Goal: Transaction & Acquisition: Purchase product/service

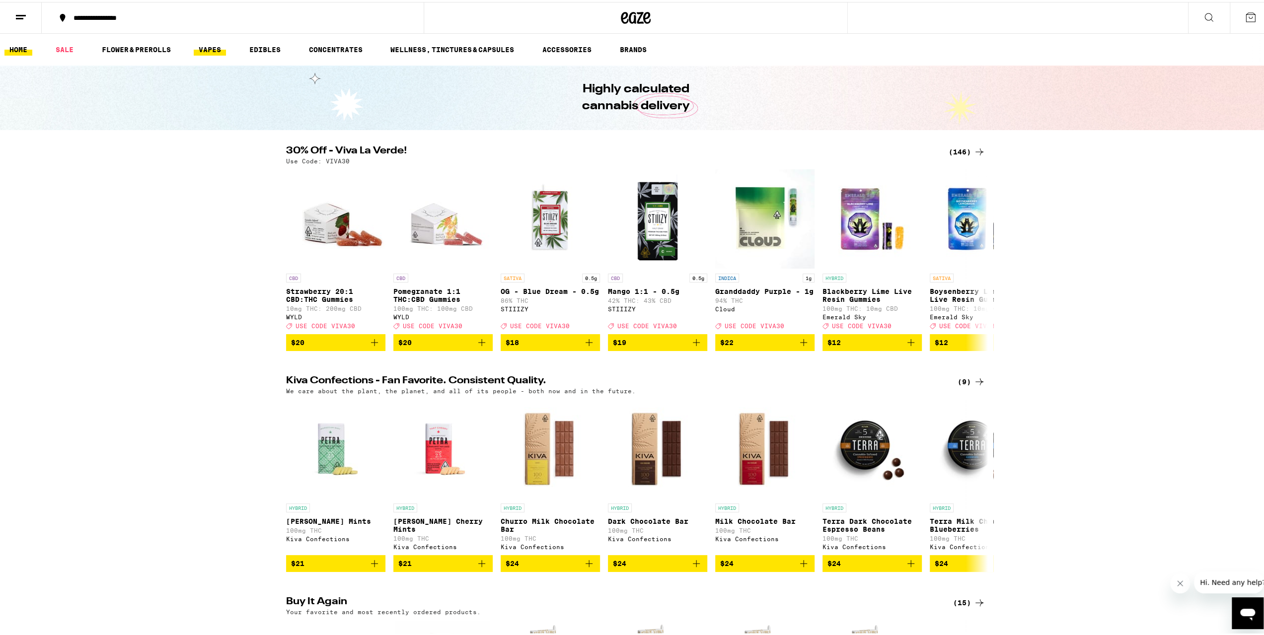
click at [209, 49] on link "VAPES" at bounding box center [210, 48] width 32 height 12
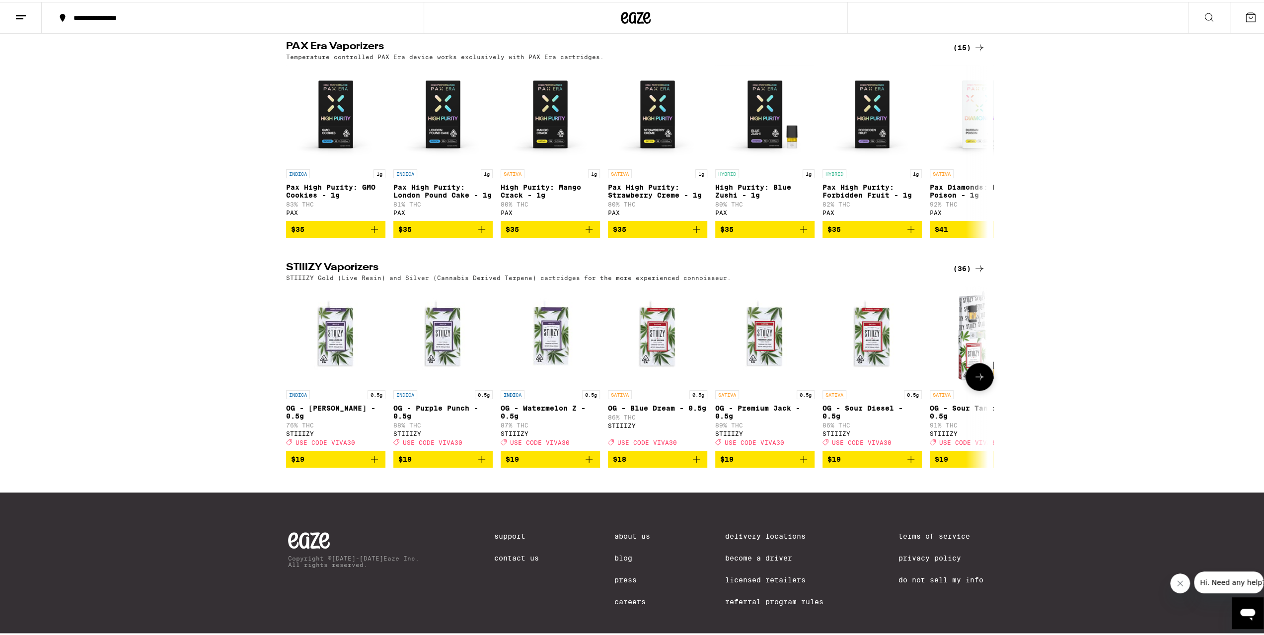
scroll to position [828, 0]
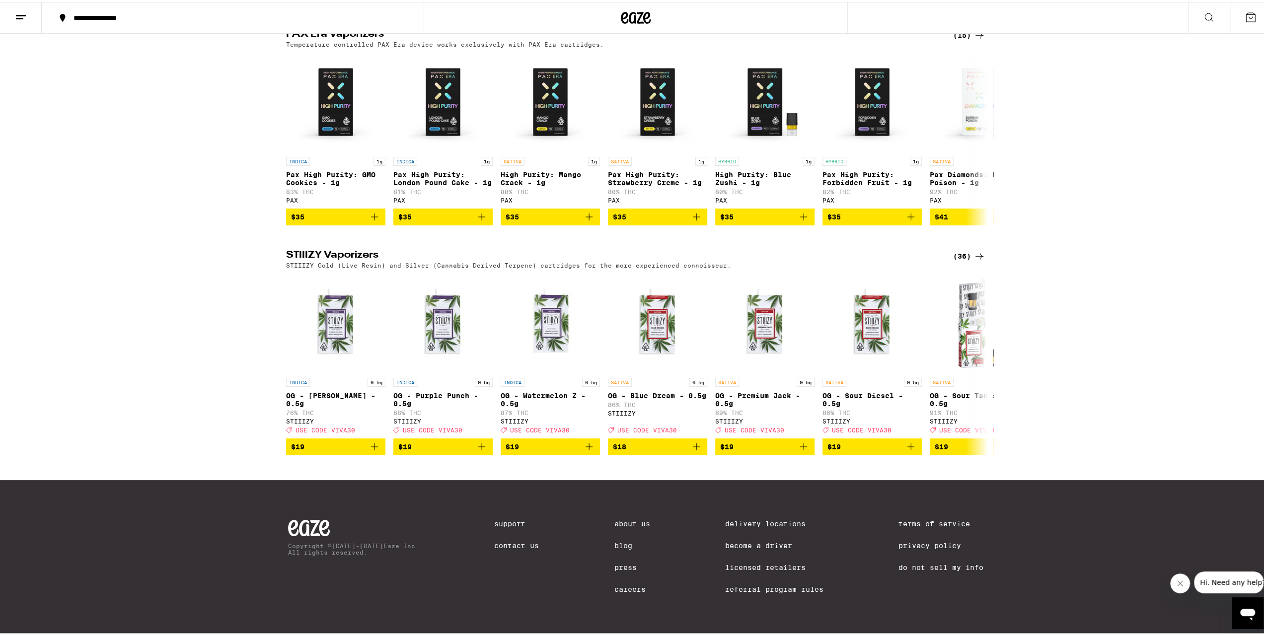
click at [965, 248] on div "(36)" at bounding box center [969, 254] width 32 height 12
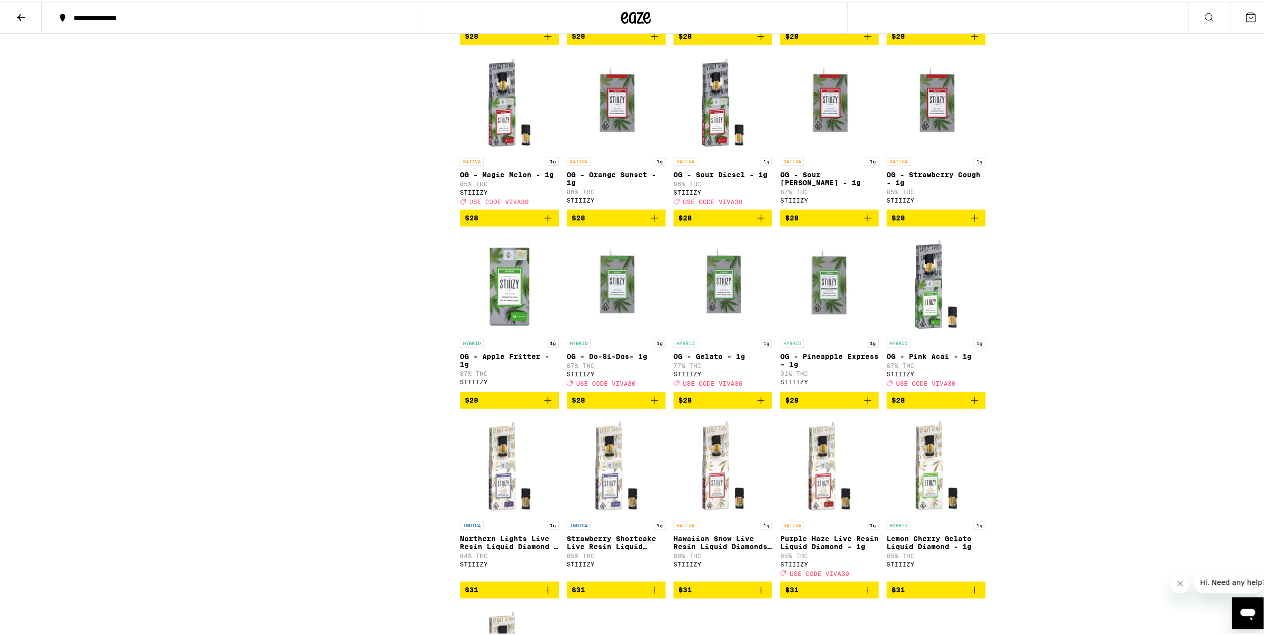
scroll to position [546, 0]
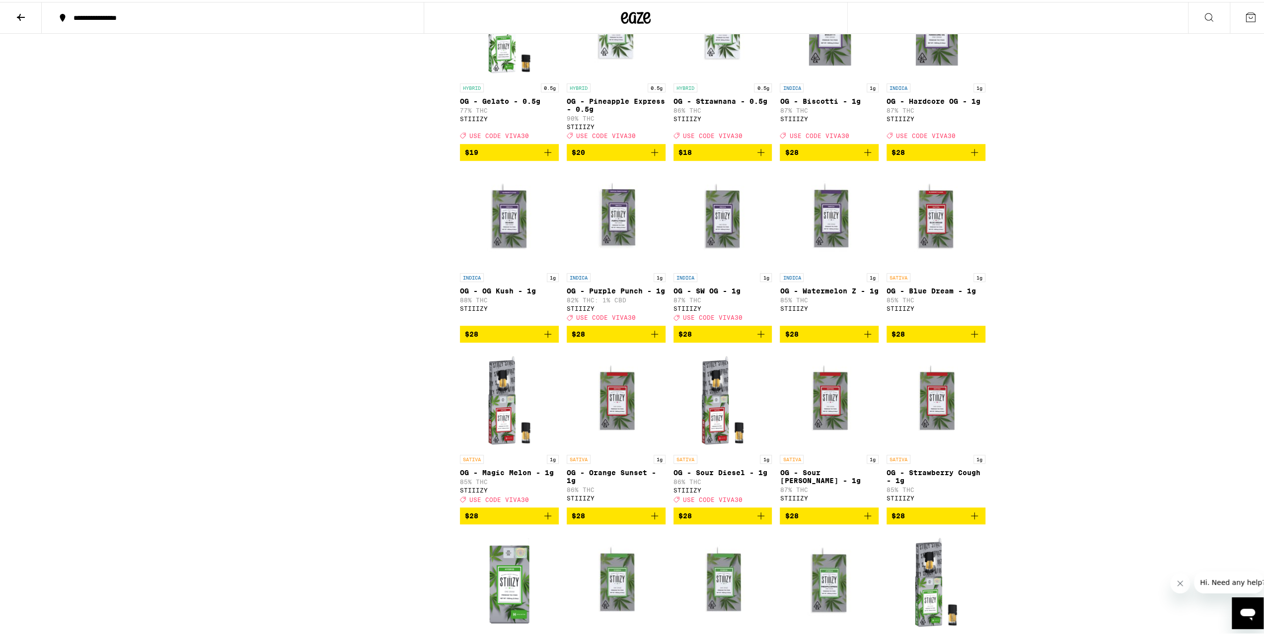
click at [818, 436] on img "Open page for OG - Sour Tangie - 1g from STIIIZY" at bounding box center [829, 398] width 99 height 99
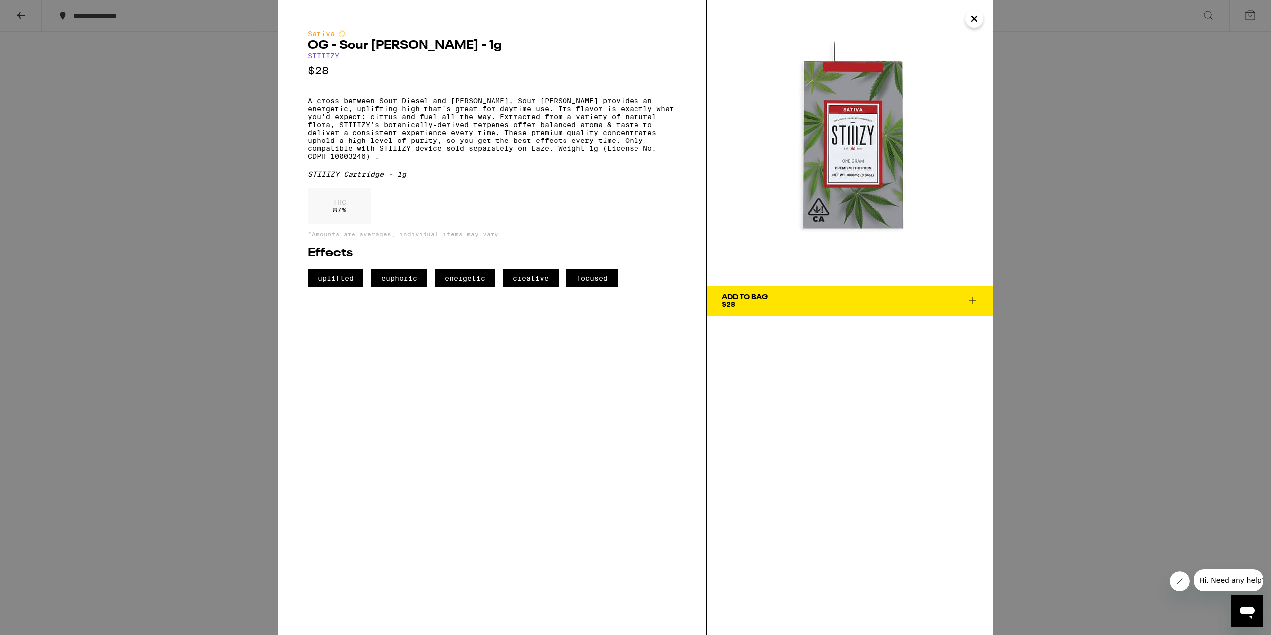
drag, startPoint x: 686, startPoint y: 304, endPoint x: 681, endPoint y: 305, distance: 5.1
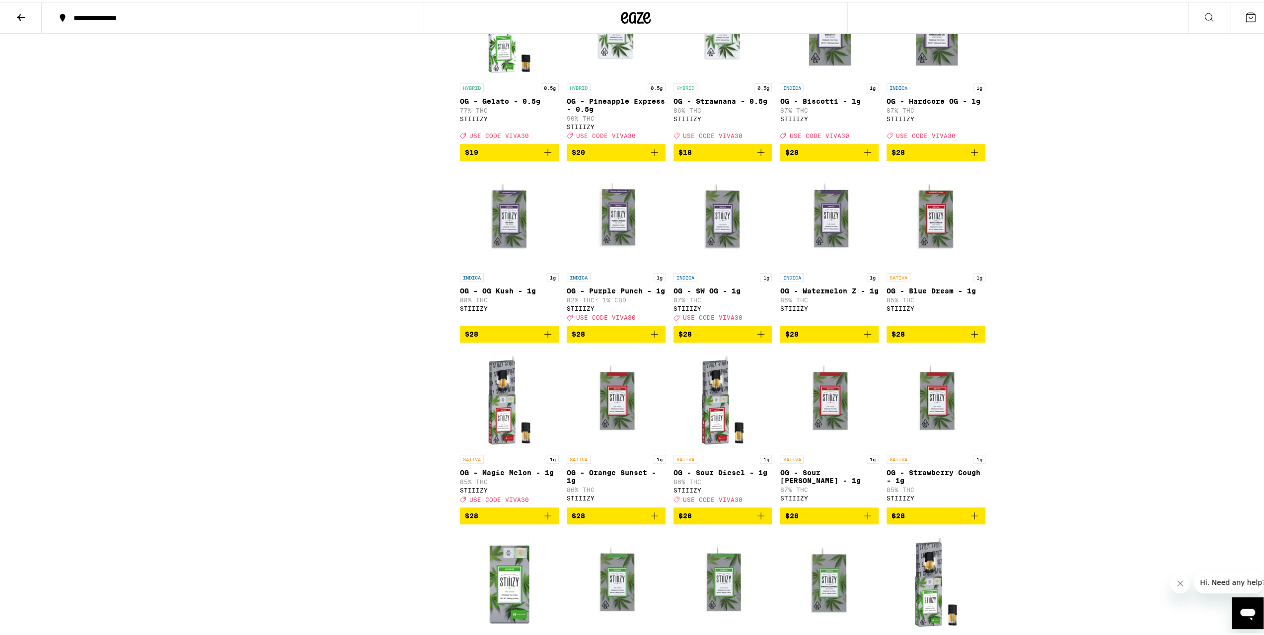
scroll to position [298, 0]
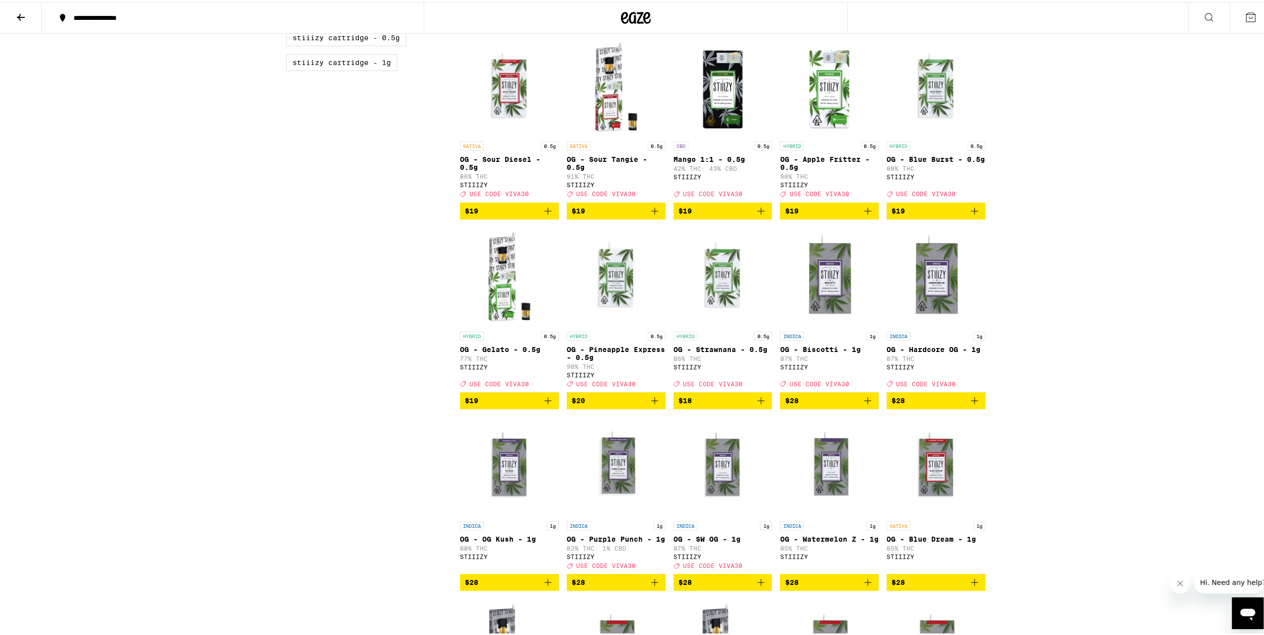
click at [618, 283] on img "Open page for OG - Pineapple Express - 0.5g from STIIIZY" at bounding box center [616, 274] width 99 height 99
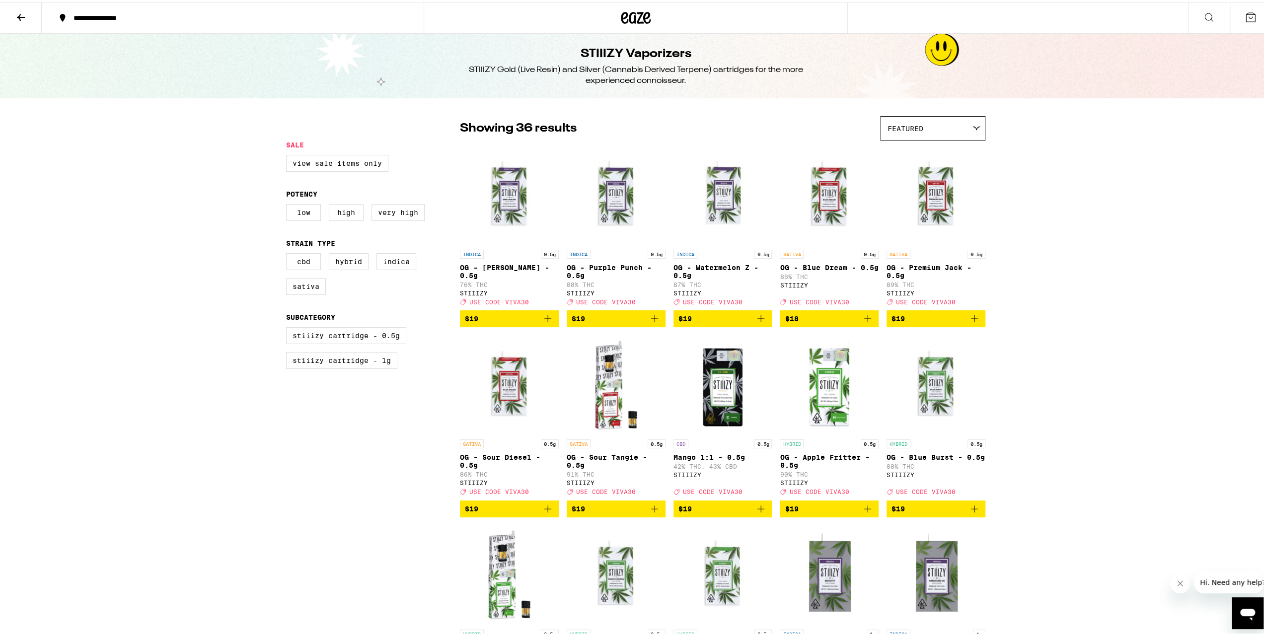
click at [1203, 11] on icon at bounding box center [1209, 15] width 12 height 12
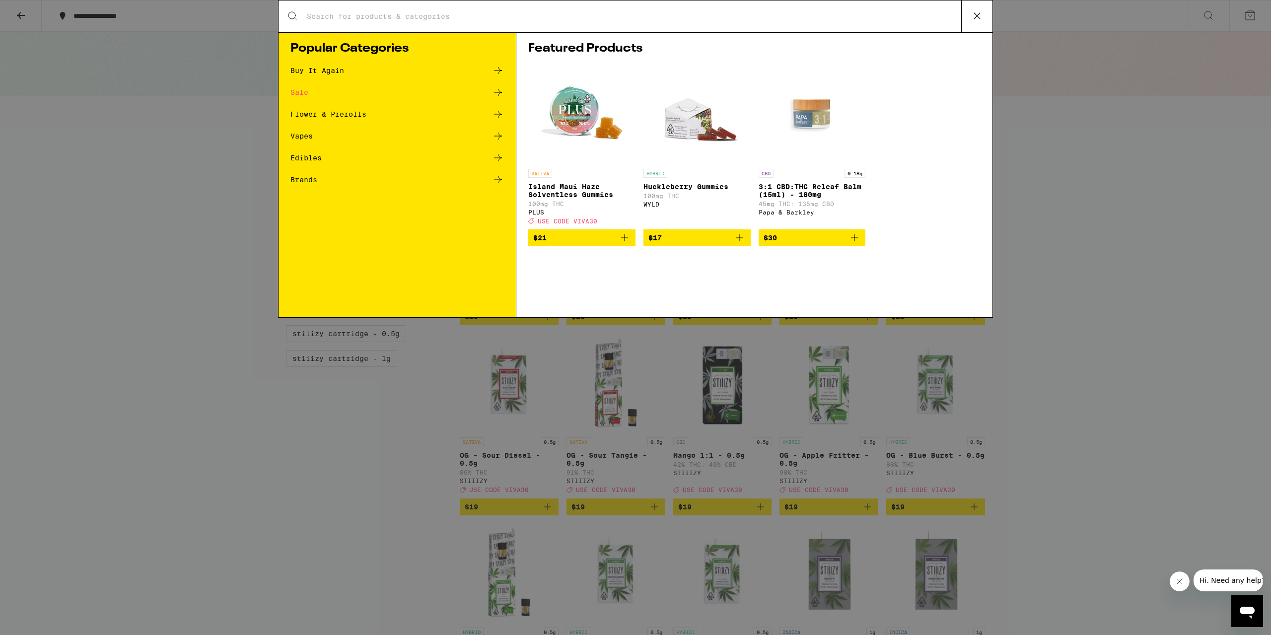
click at [452, 12] on input "Search for Products" at bounding box center [633, 16] width 655 height 9
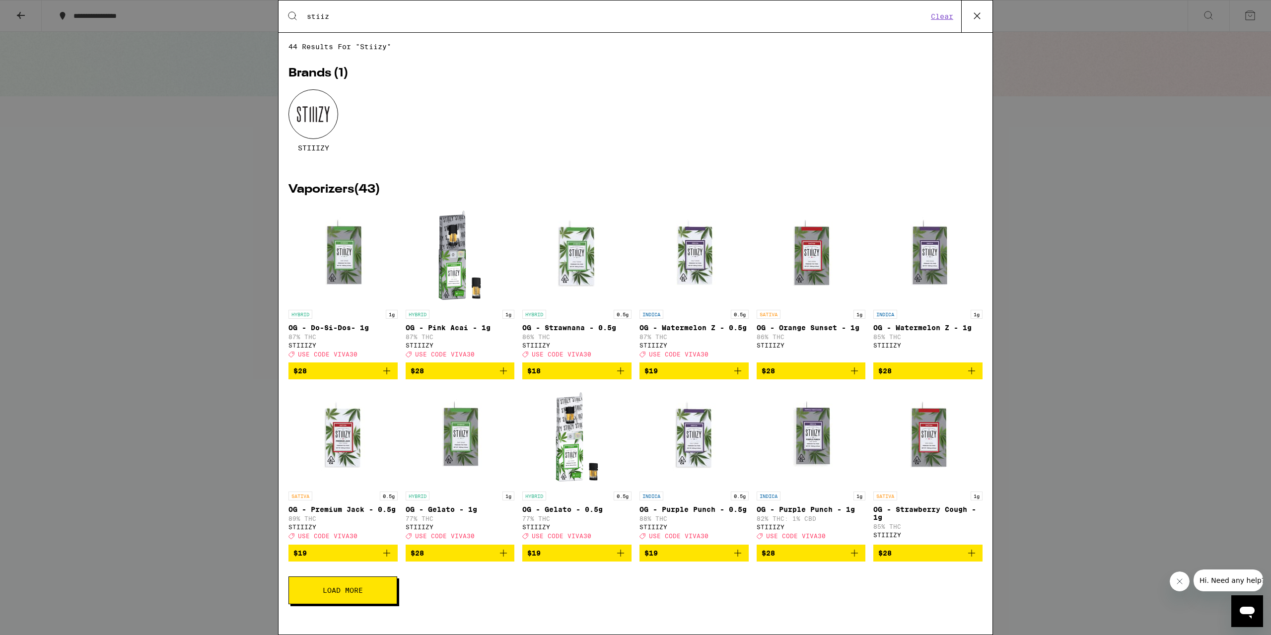
type input "stii"
